Goal: Transaction & Acquisition: Purchase product/service

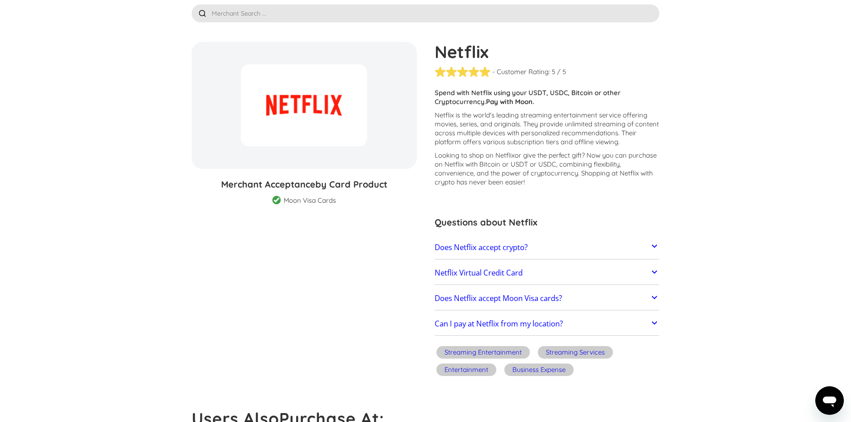
scroll to position [119, 0]
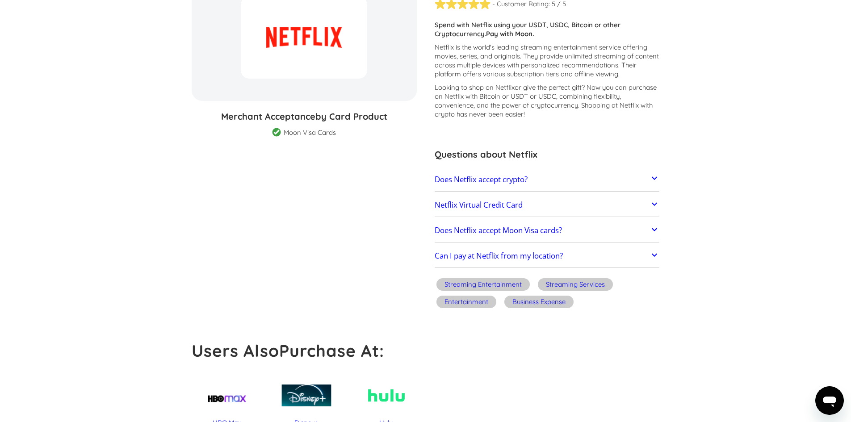
click at [625, 177] on link "Does Netflix accept crypto?" at bounding box center [547, 179] width 225 height 19
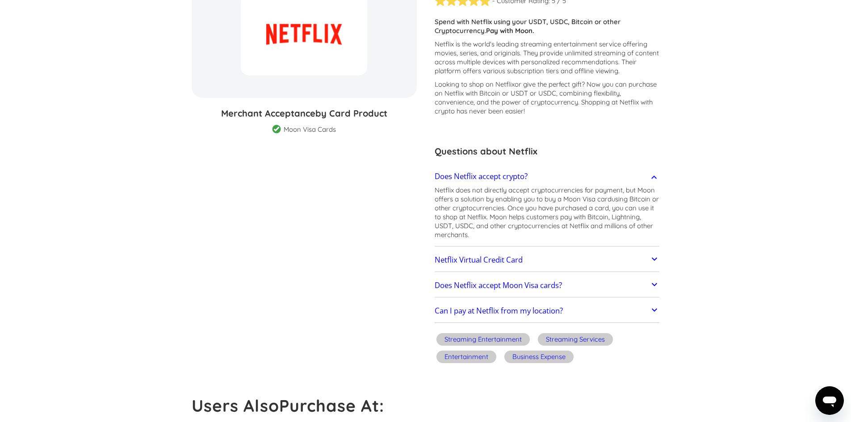
scroll to position [59, 0]
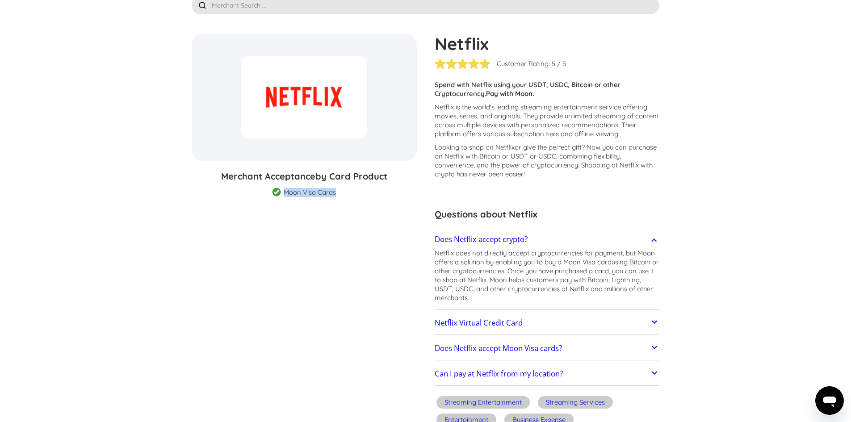
drag, startPoint x: 285, startPoint y: 191, endPoint x: 357, endPoint y: 191, distance: 71.9
click at [357, 191] on div "Merchant Acceptance by Card Product Merchant Gift Card Moon Visa Cards Moon Pro…" at bounding box center [304, 183] width 225 height 27
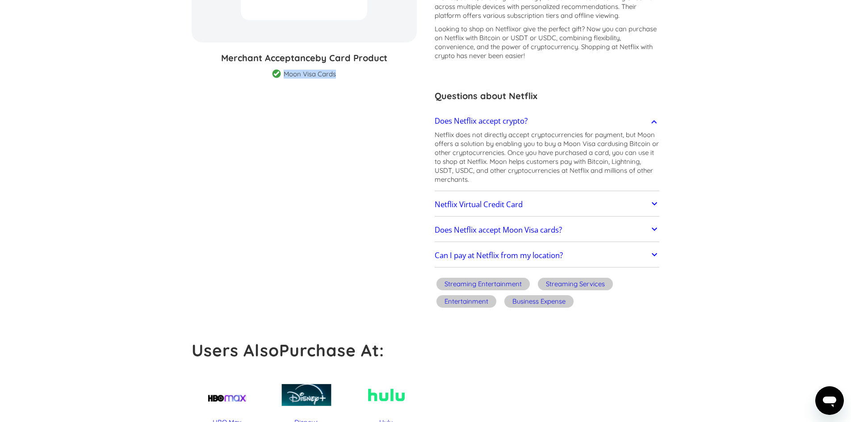
scroll to position [179, 0]
click at [559, 199] on link "Netflix Virtual Credit Card" at bounding box center [547, 203] width 225 height 19
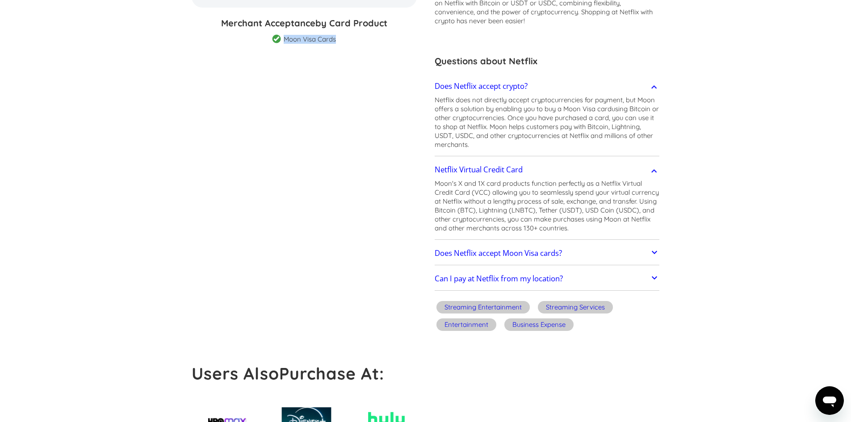
scroll to position [238, 0]
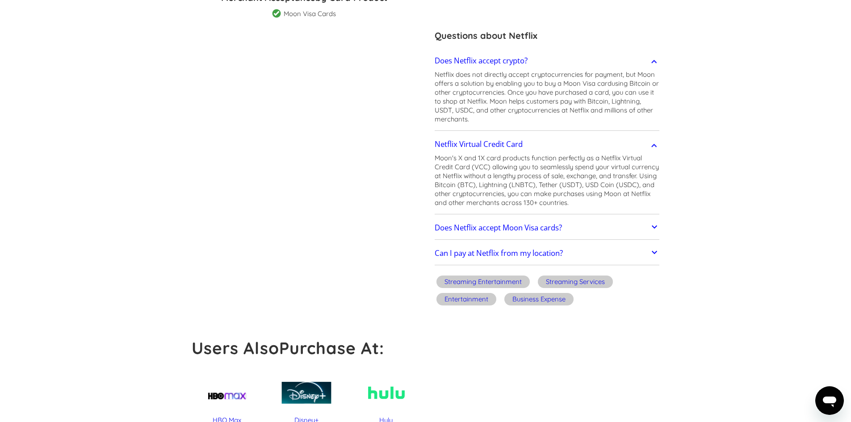
click at [524, 186] on p "Moon's X and 1X card products function perfectly as a Netflix Virtual Credit Ca…" at bounding box center [547, 181] width 225 height 54
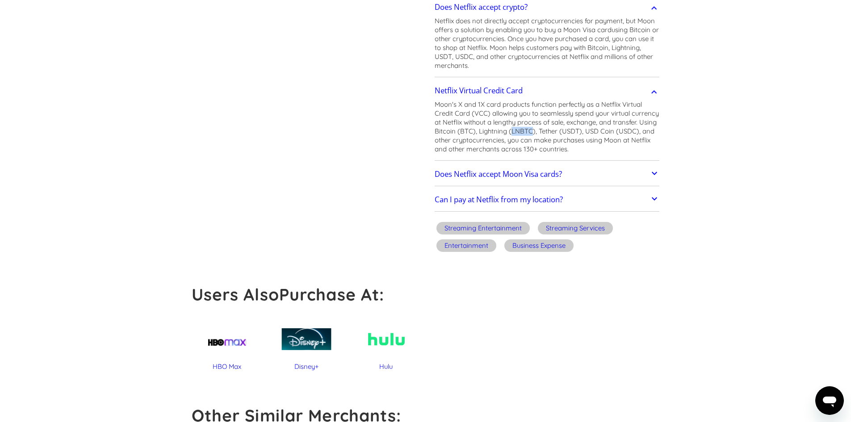
scroll to position [298, 0]
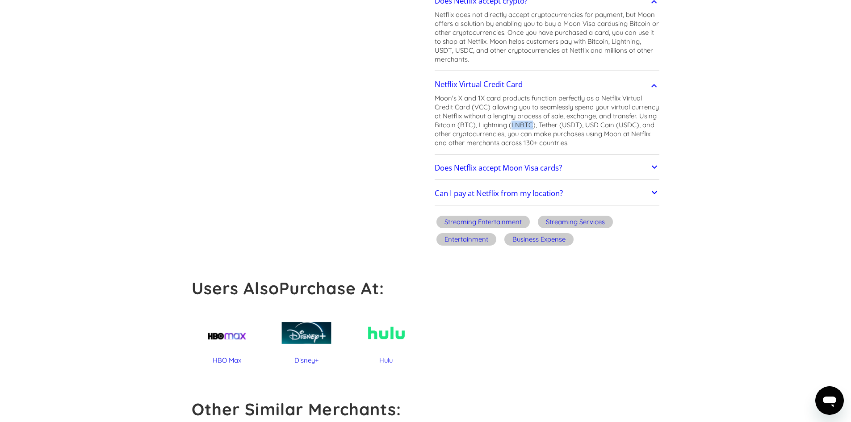
click at [529, 192] on h2 "Can I pay at Netflix from my location?" at bounding box center [499, 193] width 128 height 9
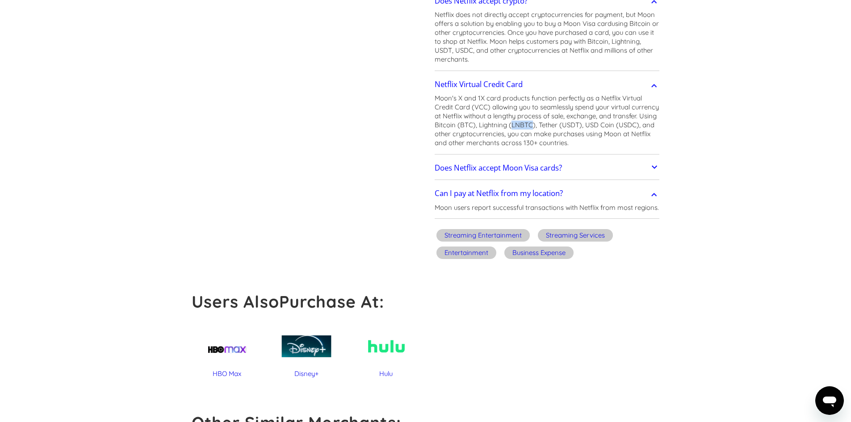
click at [536, 172] on h2 "Does Netflix accept Moon Visa cards?" at bounding box center [498, 168] width 127 height 9
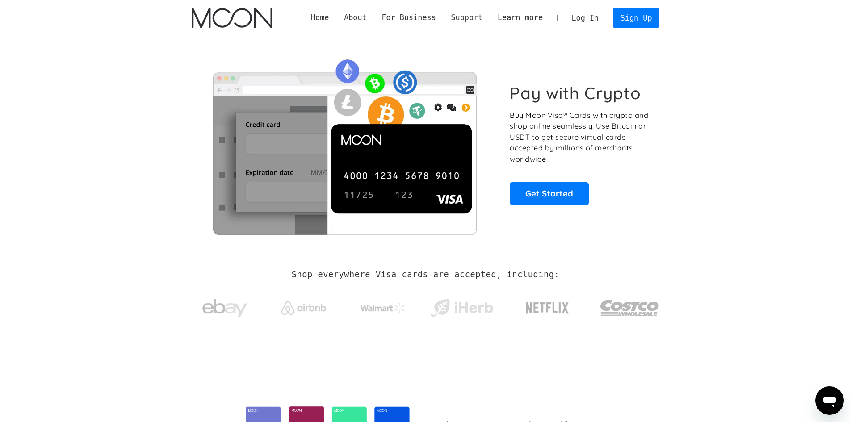
drag, startPoint x: 442, startPoint y: 340, endPoint x: 430, endPoint y: 139, distance: 201.0
click at [527, 191] on link "Get Started" at bounding box center [549, 193] width 79 height 22
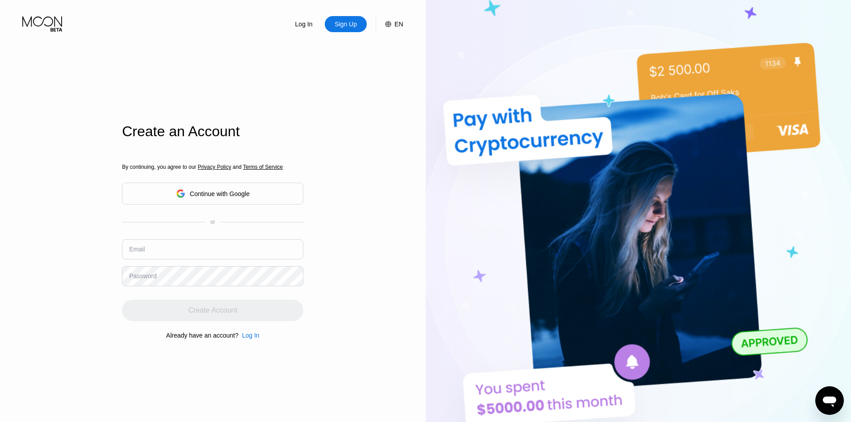
click at [221, 203] on div "Continue with Google" at bounding box center [212, 194] width 181 height 22
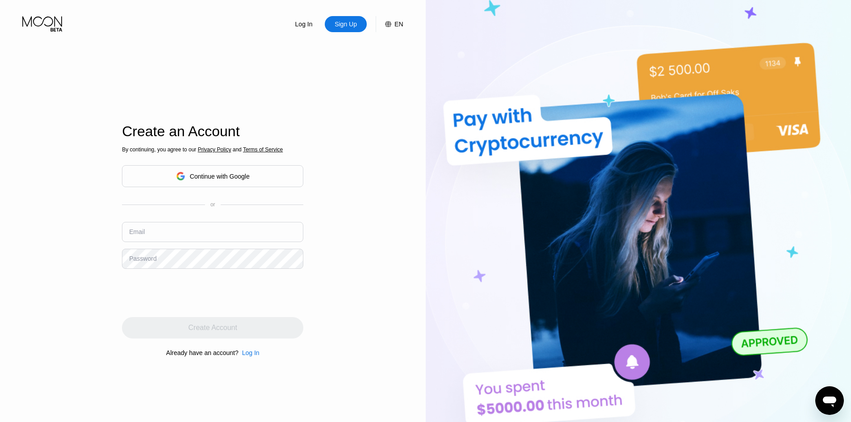
click at [221, 173] on div "Continue with Google" at bounding box center [220, 176] width 60 height 7
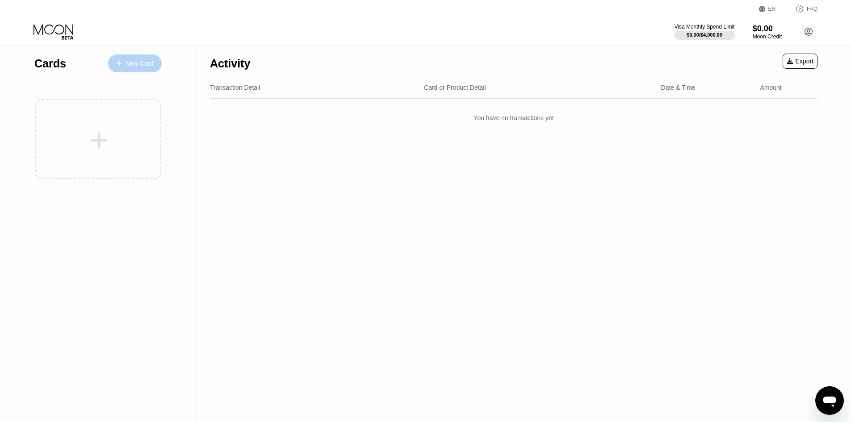
click at [134, 57] on div "New Card" at bounding box center [135, 64] width 54 height 18
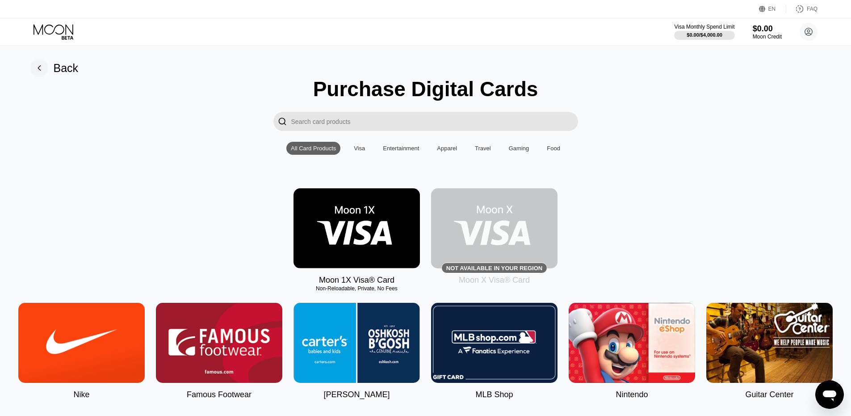
click at [363, 115] on input "Search card products" at bounding box center [434, 121] width 287 height 19
click at [369, 155] on div "All Card Products Visa Entertainment Apparel Travel Gaming Food" at bounding box center [425, 148] width 278 height 13
click at [352, 145] on div "All Card Products Visa Entertainment Apparel Travel Gaming Food" at bounding box center [425, 148] width 278 height 13
click at [359, 149] on div "Visa" at bounding box center [359, 148] width 11 height 7
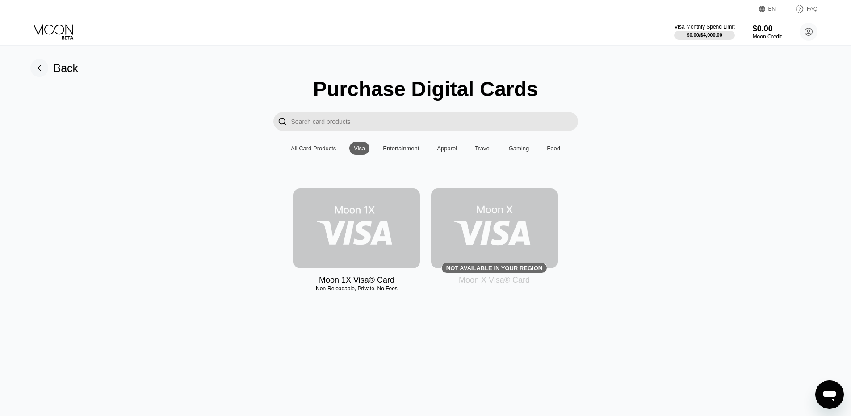
click at [357, 232] on img at bounding box center [357, 228] width 126 height 80
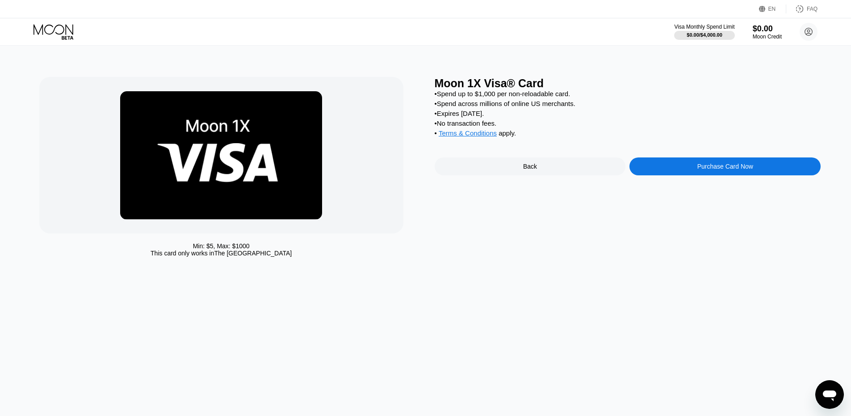
drag, startPoint x: 446, startPoint y: 121, endPoint x: 495, endPoint y: 115, distance: 48.6
click at [495, 115] on div "• Expires in 2 months." at bounding box center [628, 113] width 386 height 8
click at [488, 97] on div "• Spend up to $1,000 per non-reloadable card." at bounding box center [628, 94] width 386 height 8
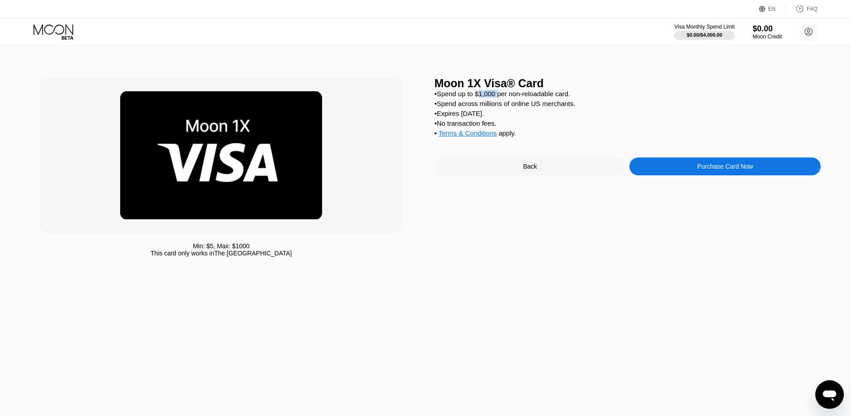
click at [488, 97] on div "• Spend up to $1,000 per non-reloadable card." at bounding box center [628, 94] width 386 height 8
click at [488, 104] on div "• Spend across millions of online US merchants." at bounding box center [628, 104] width 386 height 8
drag, startPoint x: 441, startPoint y: 95, endPoint x: 575, endPoint y: 102, distance: 133.8
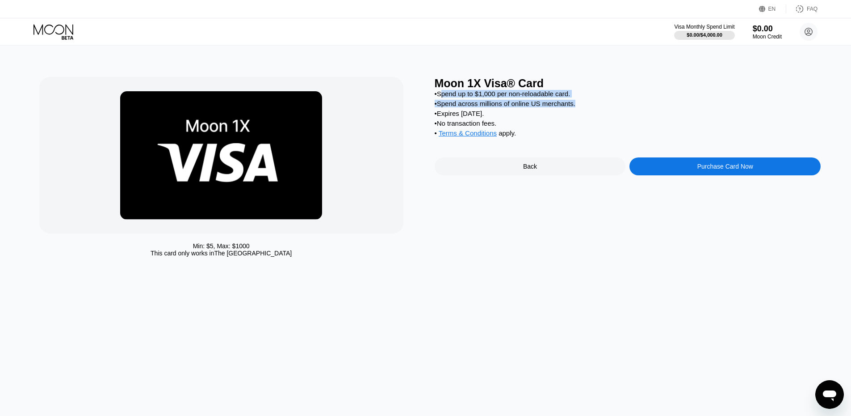
click at [575, 102] on div "• Spend up to $1,000 per non-reloadable card. • Spend across millions of online…" at bounding box center [628, 115] width 386 height 51
drag, startPoint x: 575, startPoint y: 102, endPoint x: 572, endPoint y: 115, distance: 13.1
click at [574, 103] on div "• Spend up to $1,000 per non-reloadable card. • Spend across millions of online…" at bounding box center [628, 115] width 386 height 51
click at [575, 107] on div "• Spend across millions of online US merchants." at bounding box center [628, 104] width 386 height 8
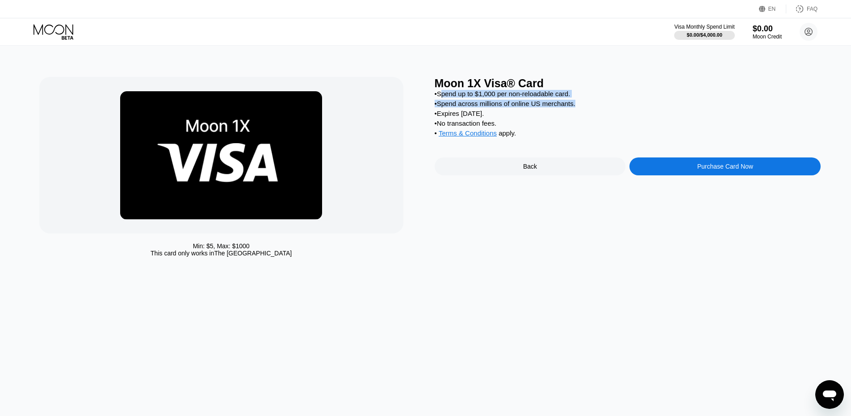
drag, startPoint x: 512, startPoint y: 118, endPoint x: 438, endPoint y: 118, distance: 73.3
click at [438, 117] on div "• Expires in 2 months." at bounding box center [628, 113] width 386 height 8
drag, startPoint x: 437, startPoint y: 126, endPoint x: 513, endPoint y: 130, distance: 75.6
click at [513, 127] on div "• No transaction fees." at bounding box center [628, 123] width 386 height 8
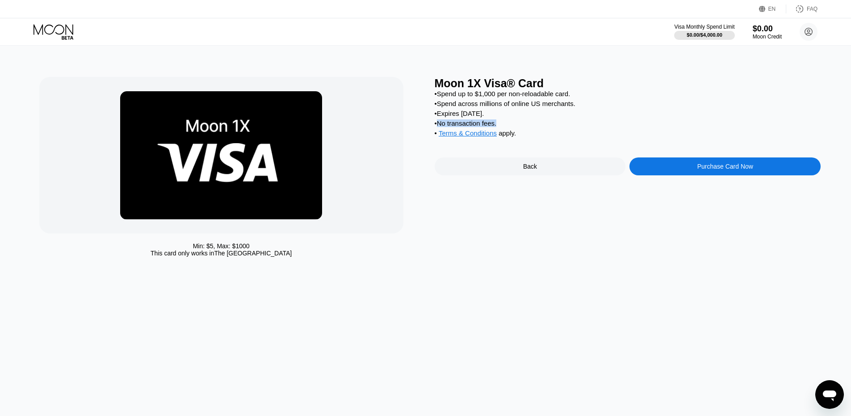
click at [513, 127] on div "• No transaction fees." at bounding box center [628, 123] width 386 height 8
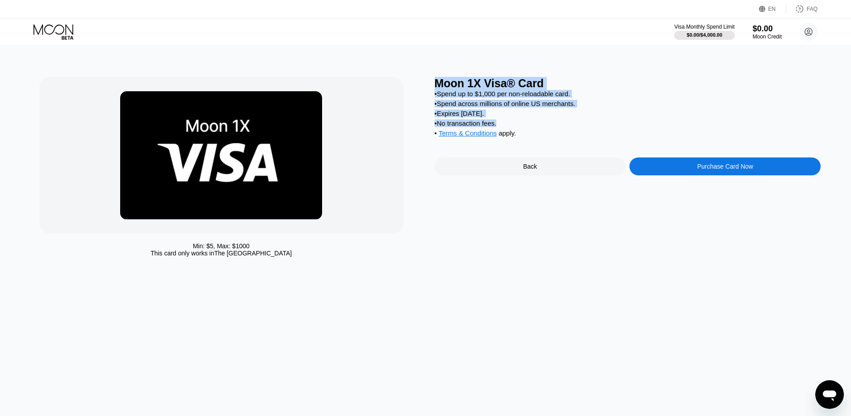
drag, startPoint x: 500, startPoint y: 130, endPoint x: 436, endPoint y: 69, distance: 88.8
click at [436, 69] on div "Min: $ 5 , Max: $ 1000 This card only works in The United States Moon 1X Visa® …" at bounding box center [426, 231] width 858 height 370
click at [434, 81] on div "Min: $ 5 , Max: $ 1000 This card only works in The United States Moon 1X Visa® …" at bounding box center [425, 169] width 773 height 184
click at [434, 82] on div "Min: $ 5 , Max: $ 1000 This card only works in The United States Moon 1X Visa® …" at bounding box center [425, 169] width 773 height 184
click at [437, 86] on div "Moon 1X Visa® Card" at bounding box center [628, 83] width 386 height 13
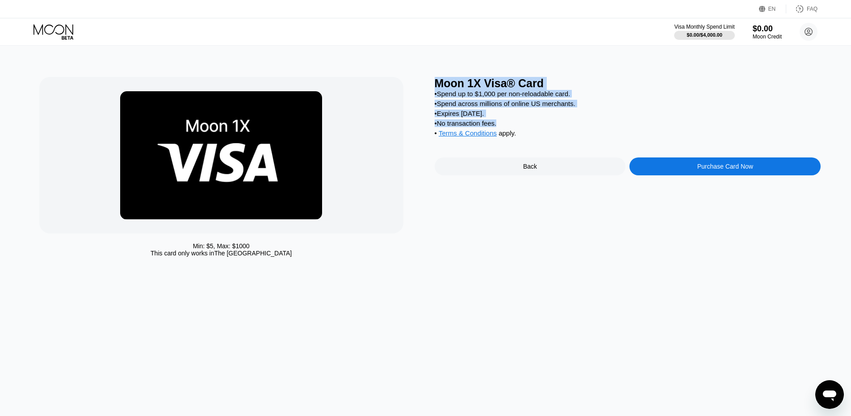
click at [432, 82] on div "Min: $ 5 , Max: $ 1000 This card only works in The United States Moon 1X Visa® …" at bounding box center [425, 169] width 773 height 184
click at [440, 87] on div "Moon 1X Visa® Card" at bounding box center [628, 83] width 386 height 13
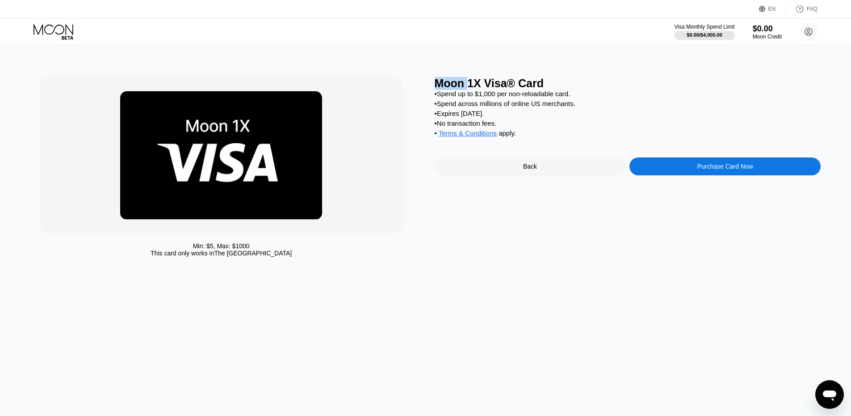
click at [440, 87] on div "Moon 1X Visa® Card" at bounding box center [628, 83] width 386 height 13
click at [441, 87] on div "Moon 1X Visa® Card" at bounding box center [628, 83] width 386 height 13
click at [445, 97] on div "• Spend up to $1,000 per non-reloadable card." at bounding box center [628, 94] width 386 height 8
